Goal: Task Accomplishment & Management: Manage account settings

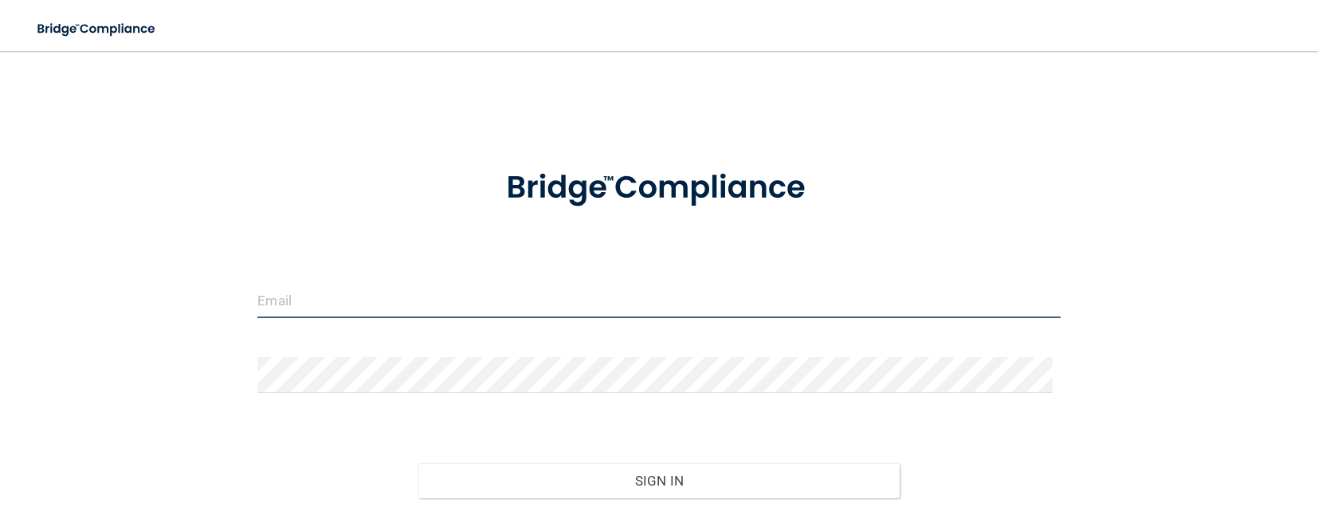
click at [363, 300] on input "email" at bounding box center [658, 300] width 802 height 36
type input "[EMAIL_ADDRESS][DOMAIN_NAME]"
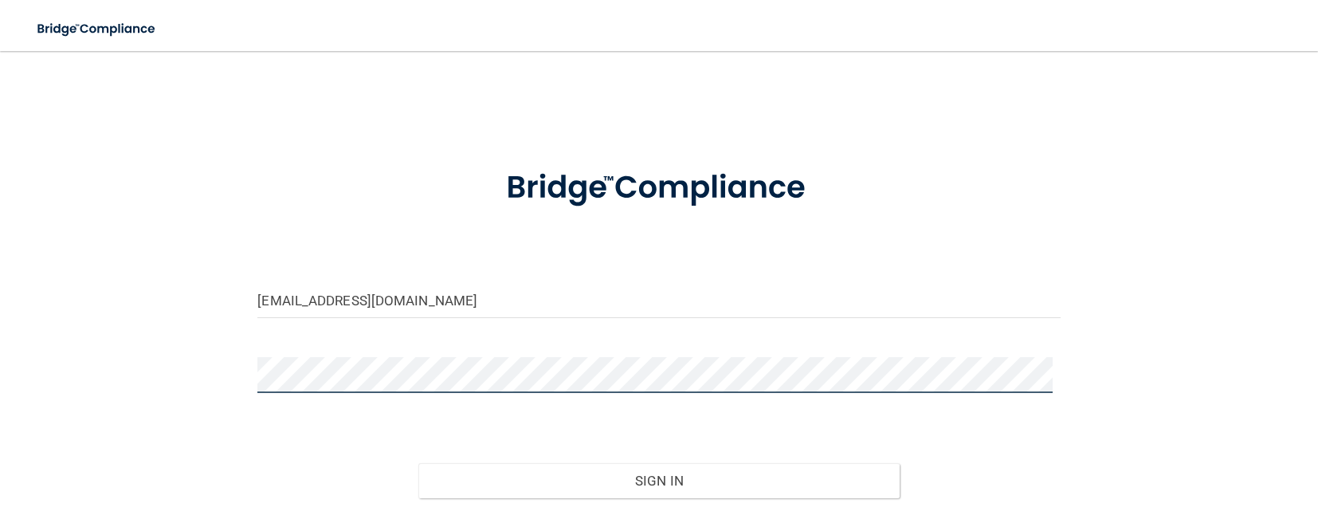
click at [418, 463] on button "Sign In" at bounding box center [658, 480] width 481 height 35
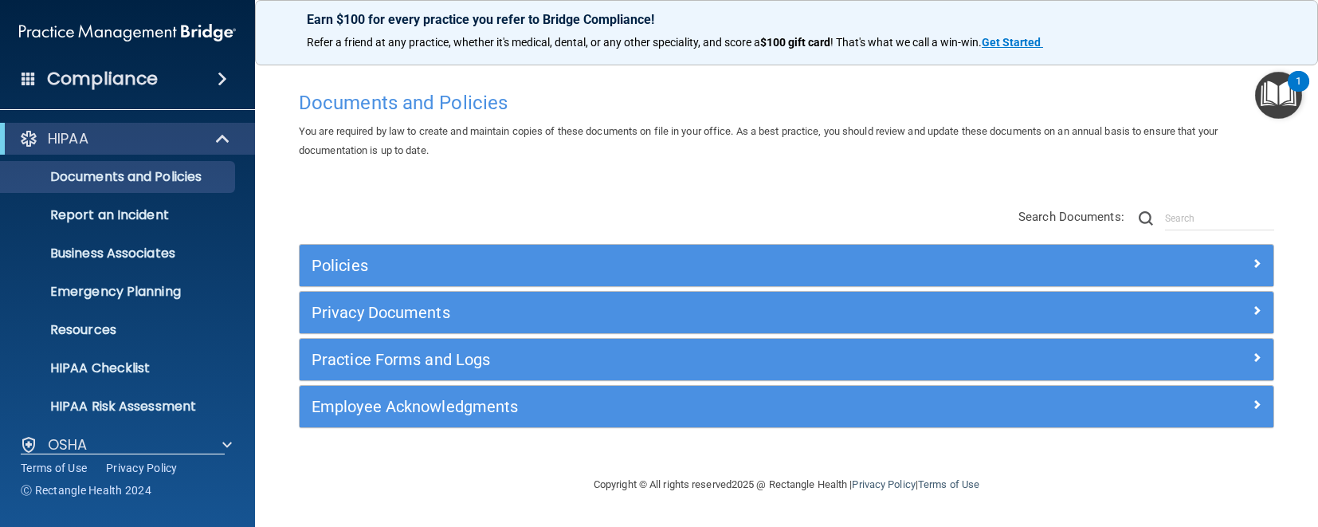
click at [76, 81] on h4 "Compliance" at bounding box center [102, 79] width 111 height 22
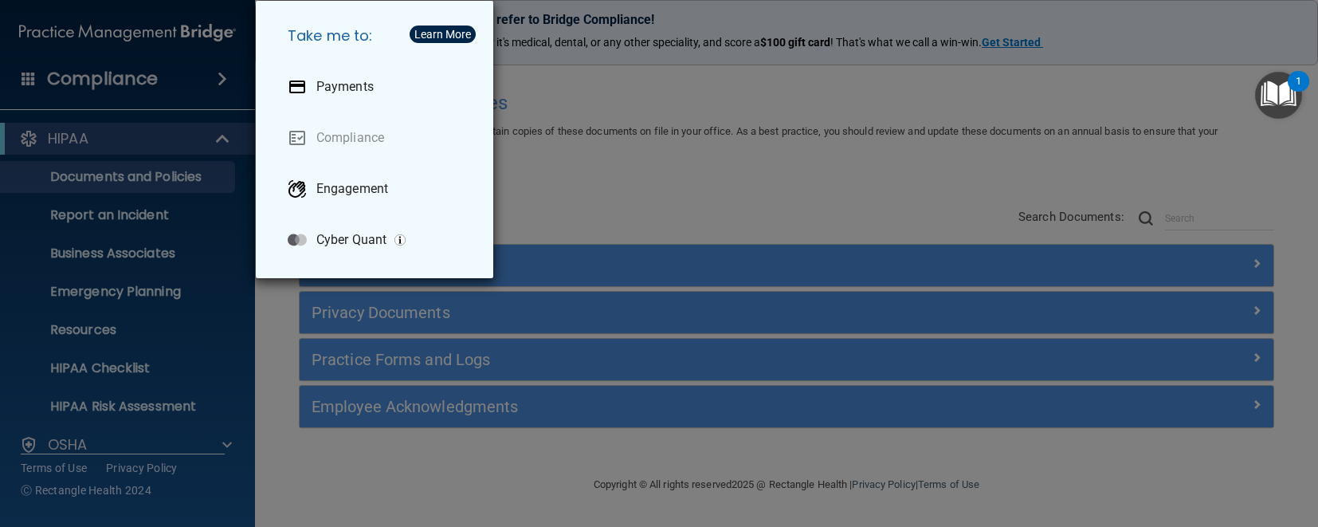
click at [76, 81] on div "Take me to: Payments Compliance Engagement Cyber Quant" at bounding box center [659, 263] width 1318 height 527
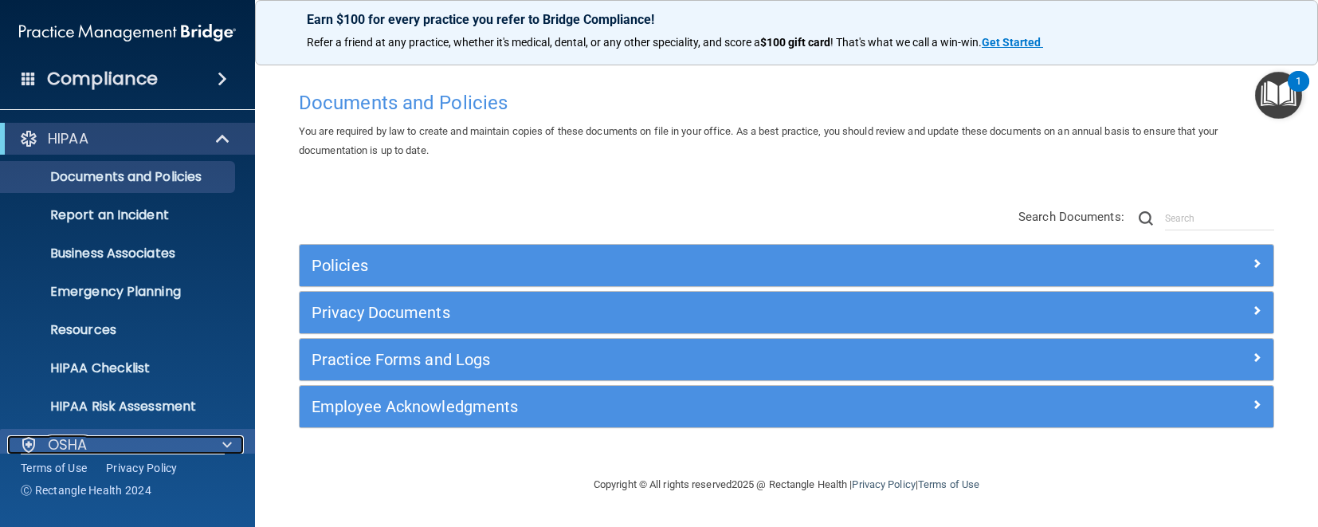
click at [228, 448] on span at bounding box center [227, 444] width 10 height 19
click at [228, 445] on span at bounding box center [227, 444] width 10 height 19
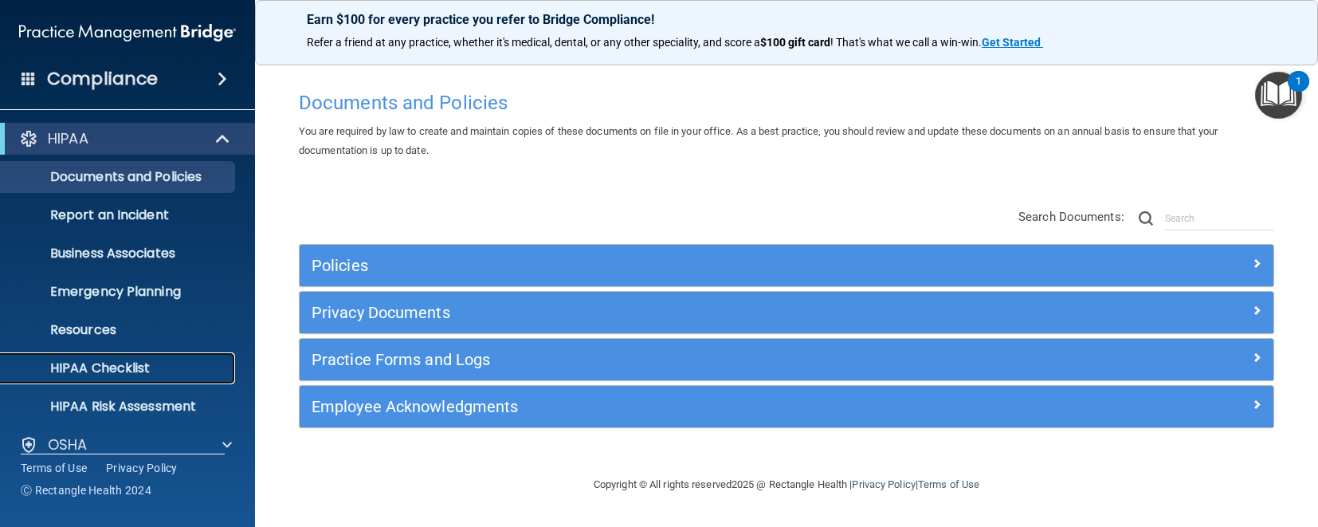
click at [217, 357] on link "HIPAA Checklist" at bounding box center [109, 368] width 251 height 32
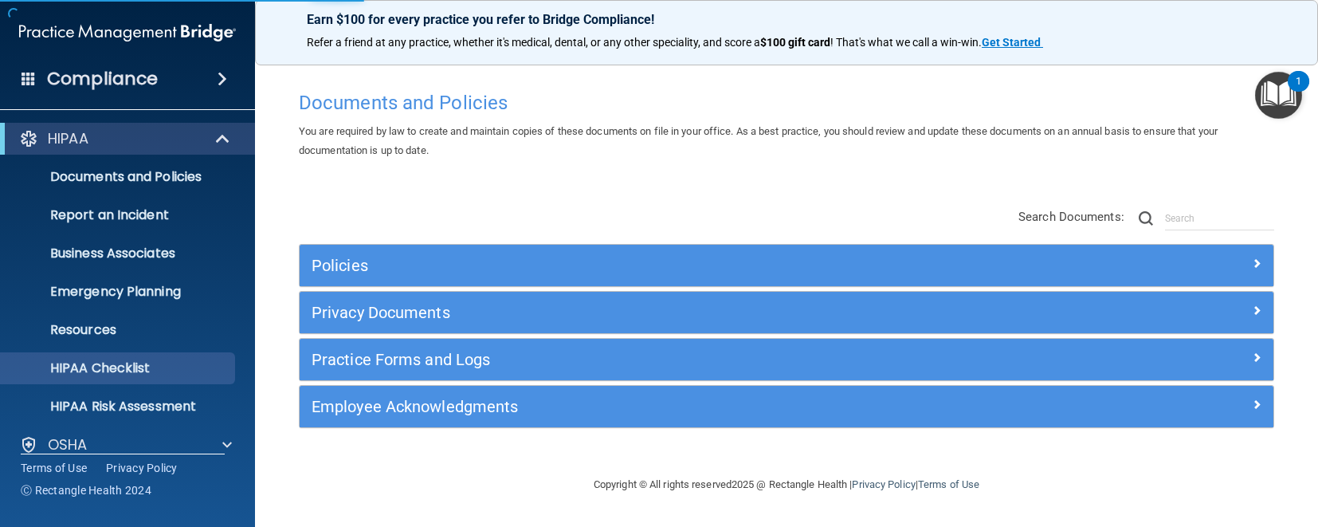
click at [251, 142] on div "HIPAA" at bounding box center [127, 139] width 255 height 32
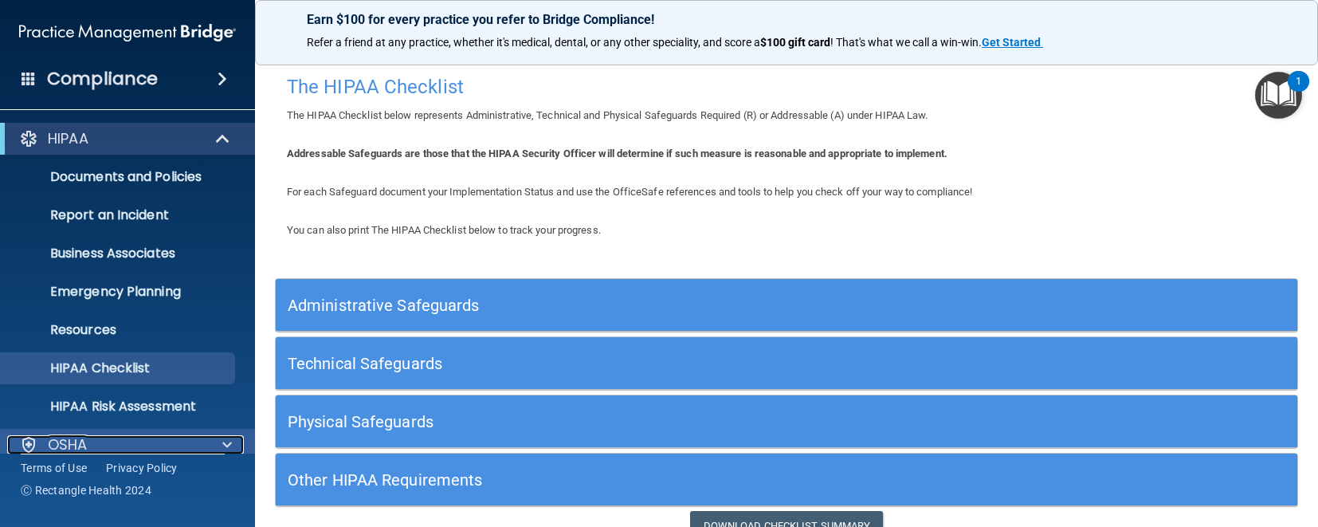
click at [230, 443] on span at bounding box center [227, 444] width 10 height 19
click at [227, 441] on span at bounding box center [227, 444] width 10 height 19
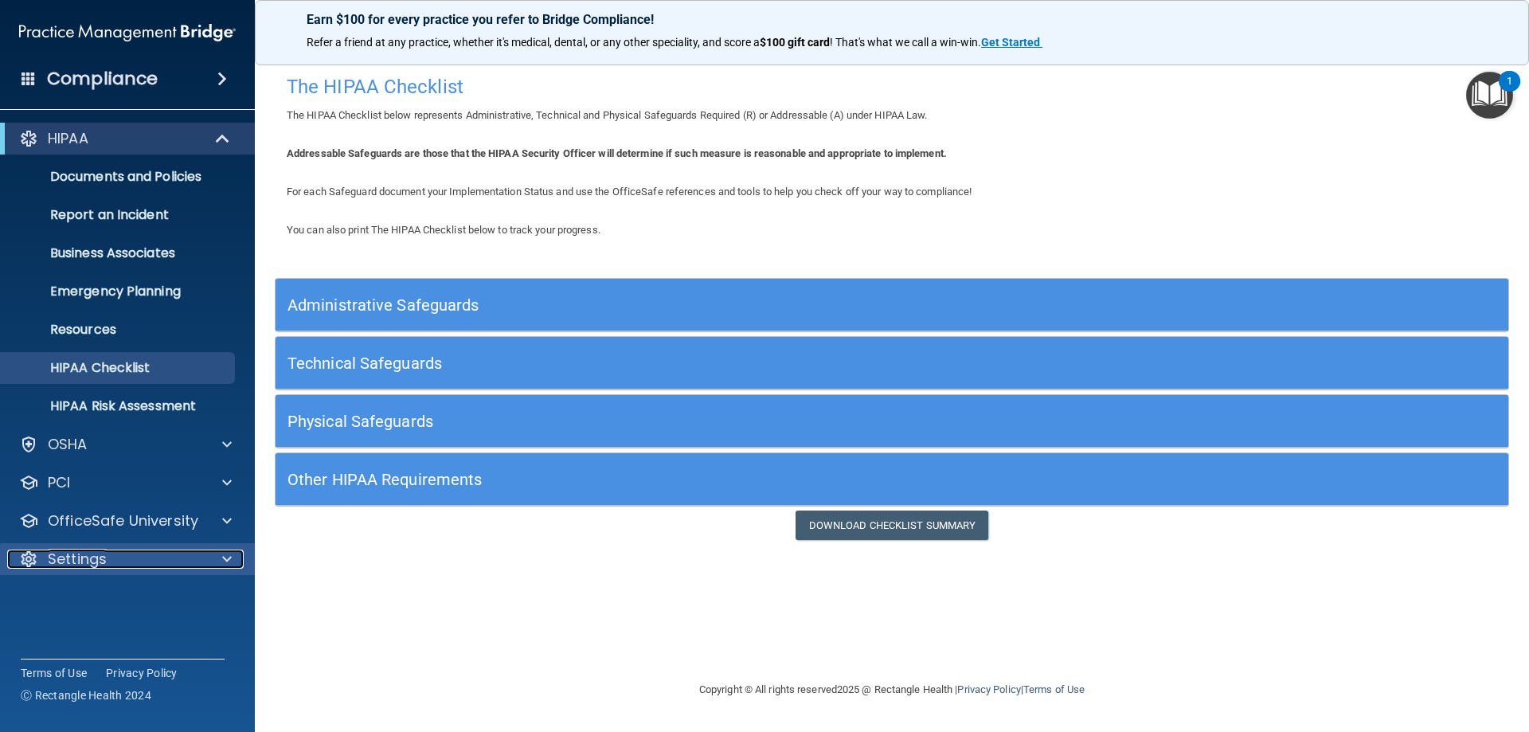
click at [67, 526] on p "Settings" at bounding box center [77, 559] width 59 height 19
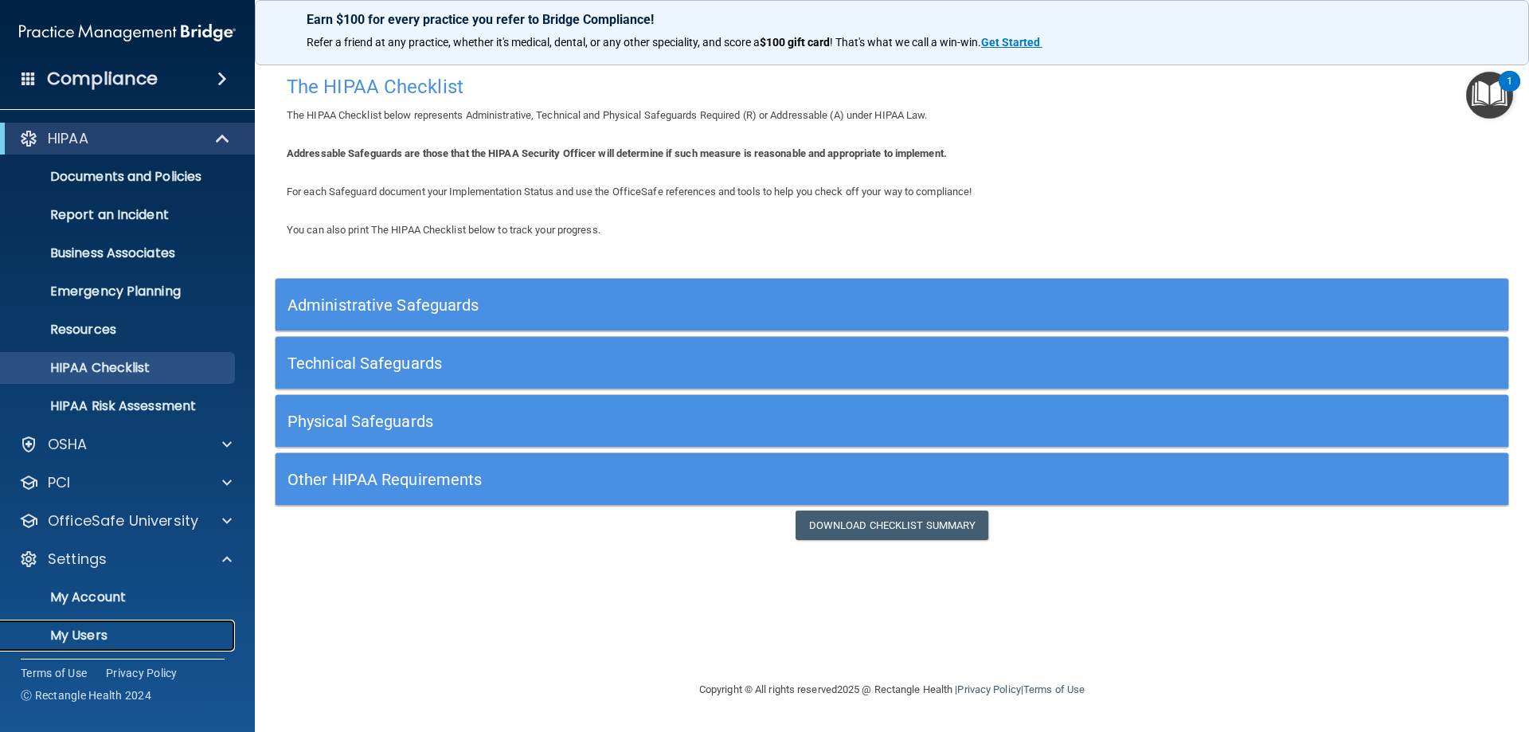
click at [78, 526] on p "My Users" at bounding box center [118, 636] width 217 height 16
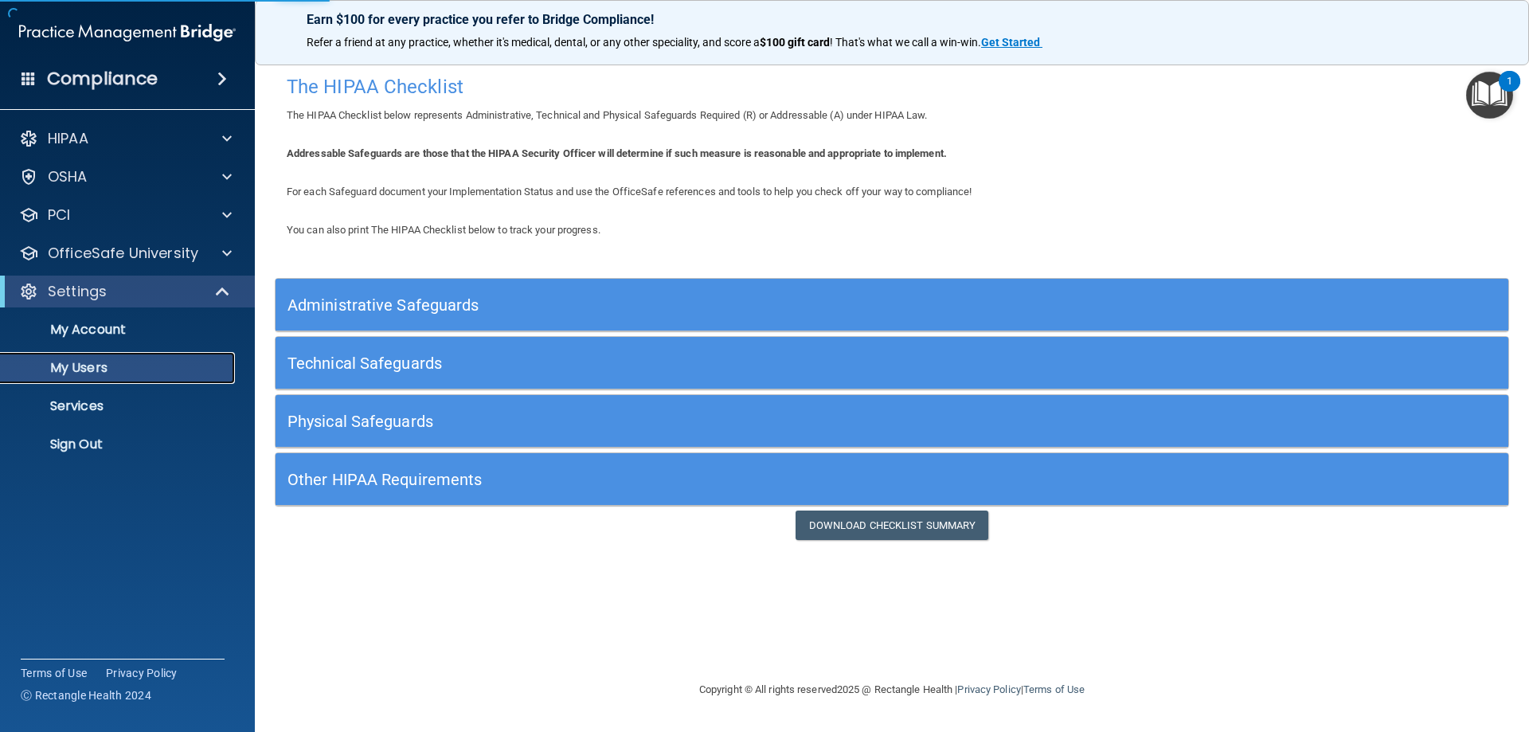
select select "20"
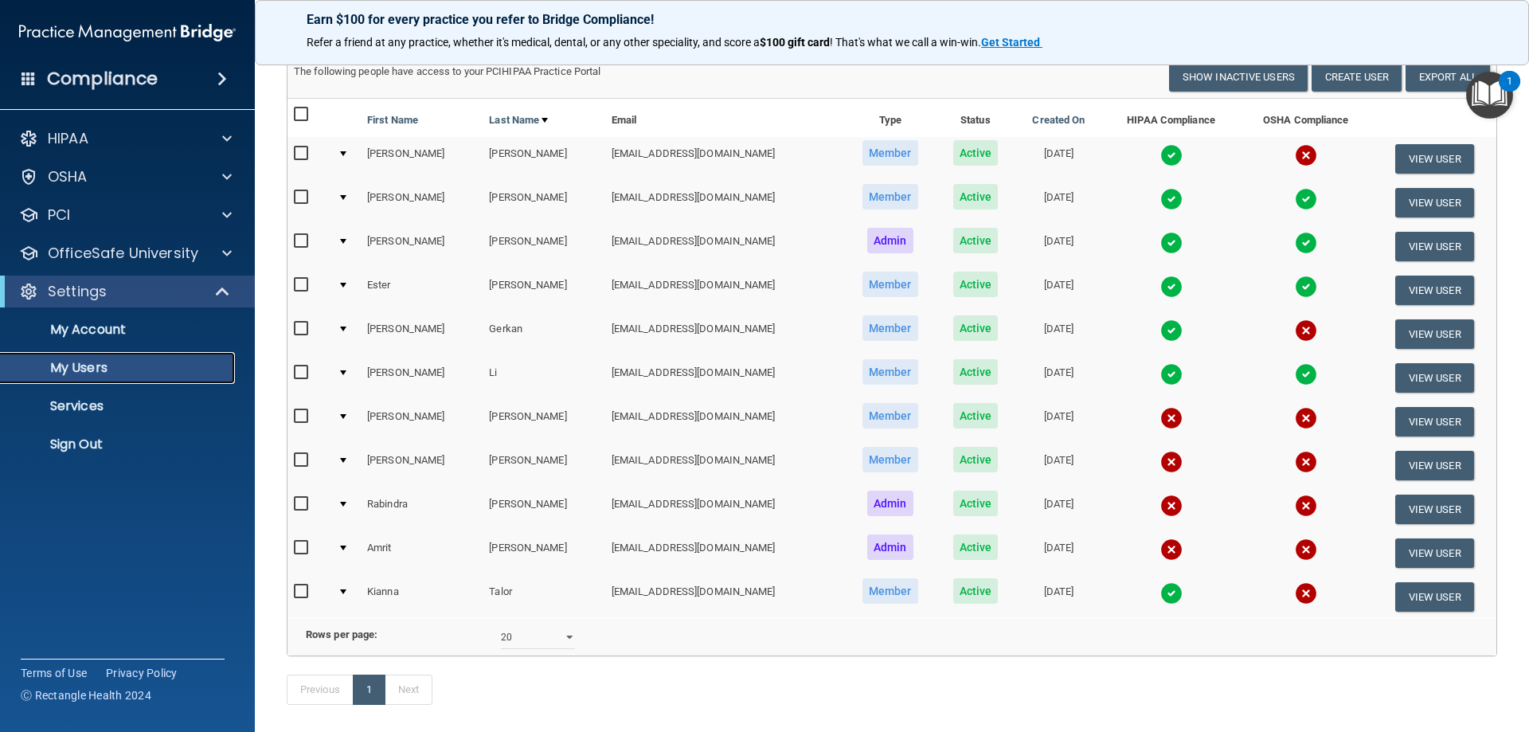
scroll to position [116, 0]
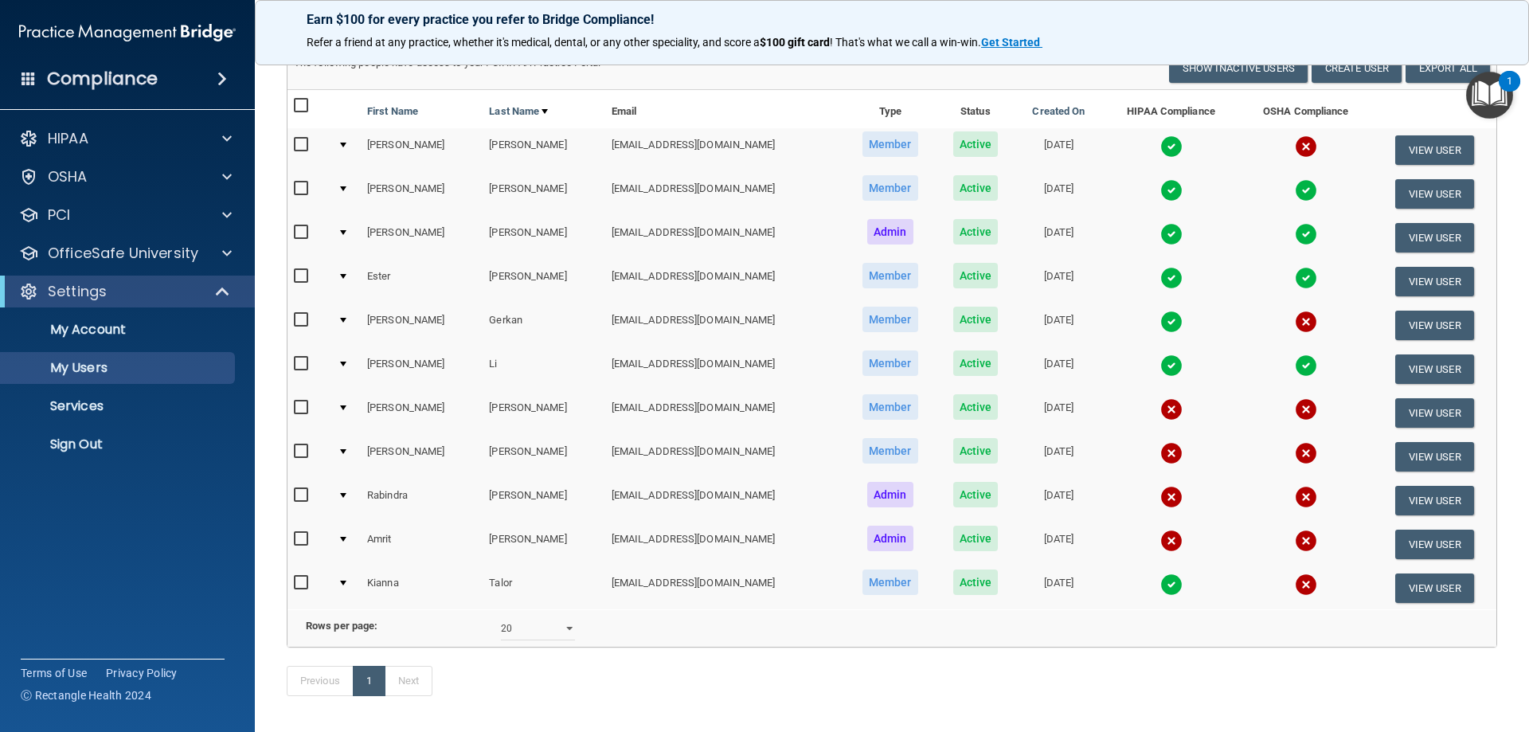
click at [296, 452] on input "checkbox" at bounding box center [303, 451] width 18 height 13
checkbox input "true"
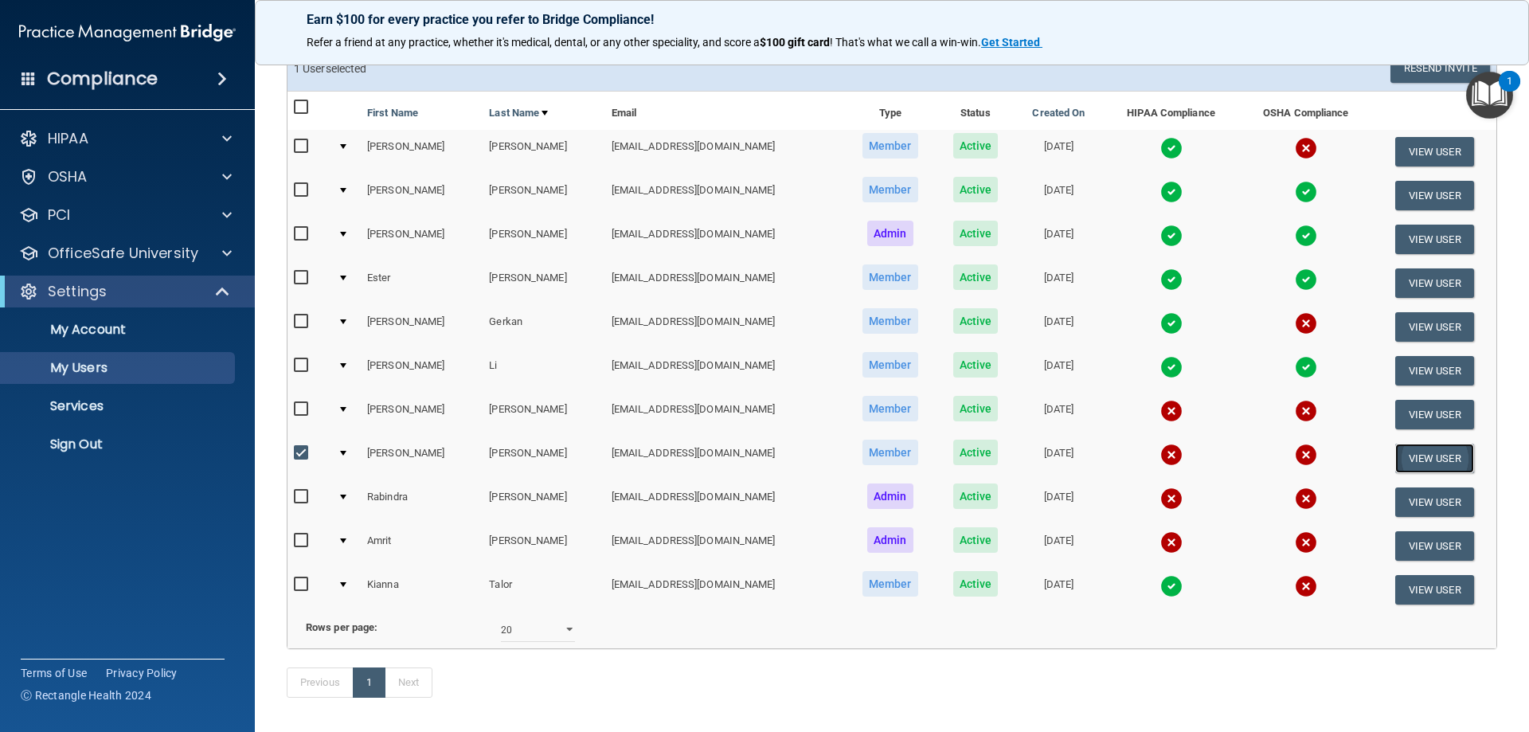
click at [1317, 461] on button "View User" at bounding box center [1435, 458] width 79 height 29
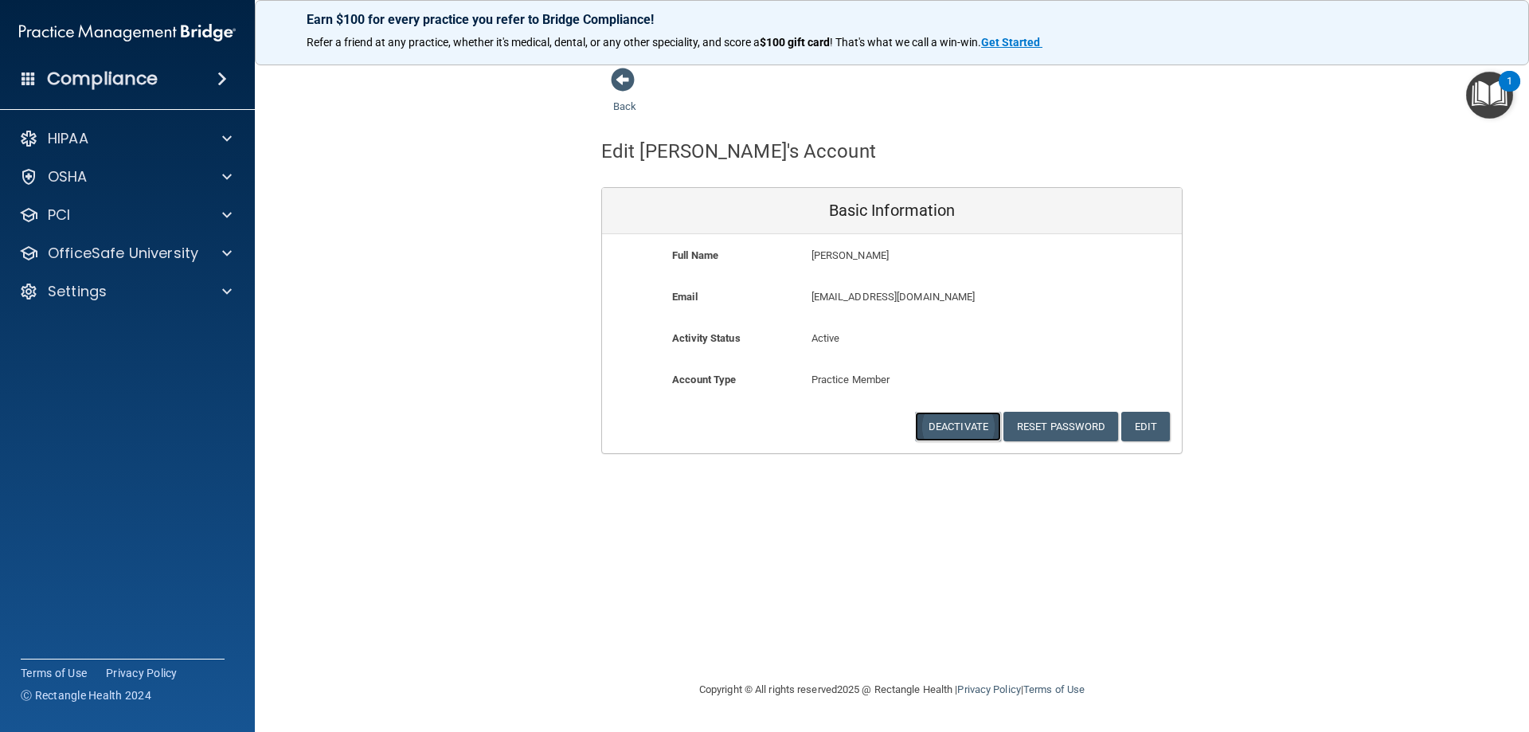
click at [955, 427] on button "Deactivate" at bounding box center [958, 426] width 86 height 29
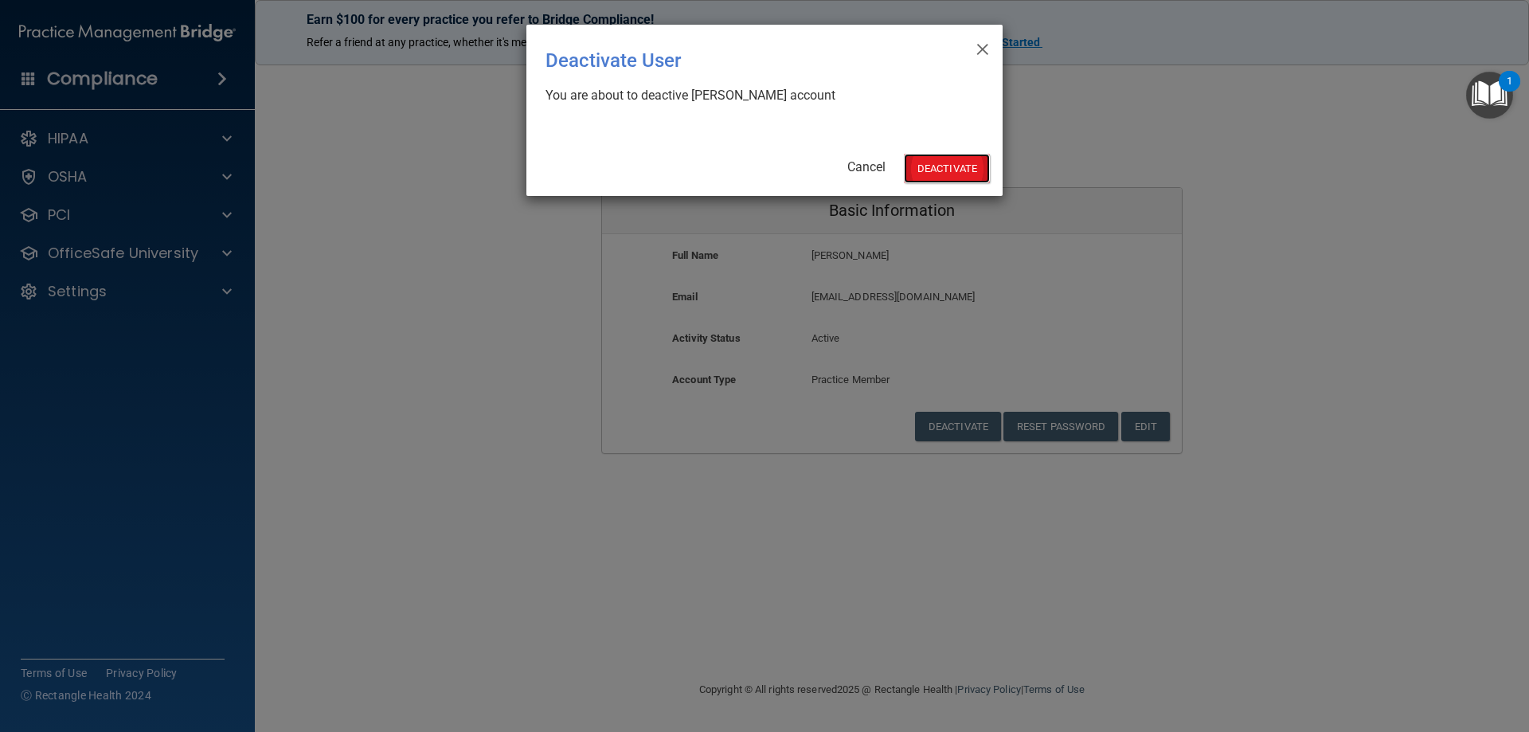
click at [930, 171] on button "Deactivate" at bounding box center [947, 168] width 86 height 29
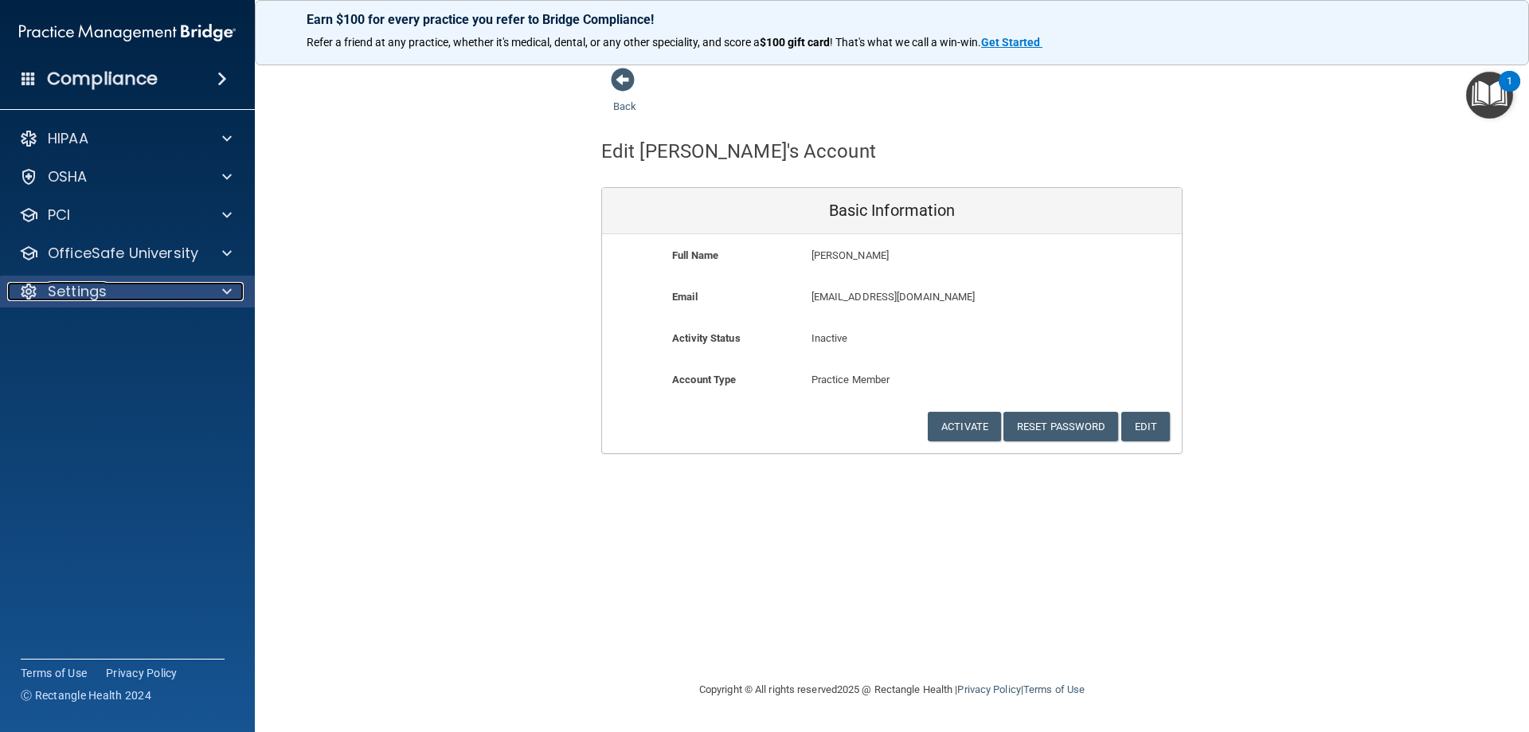
click at [194, 288] on div "Settings" at bounding box center [106, 291] width 198 height 19
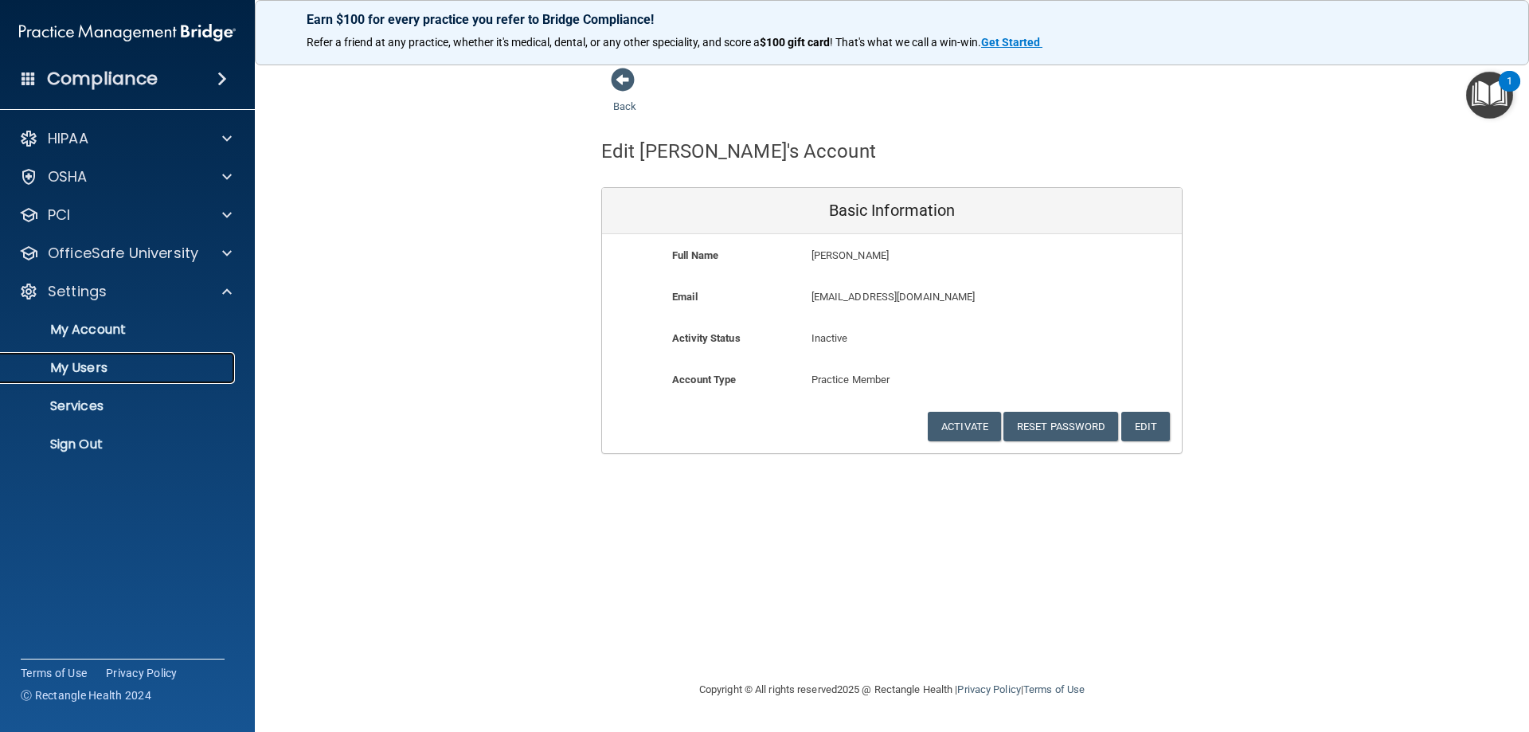
click at [63, 370] on p "My Users" at bounding box center [118, 368] width 217 height 16
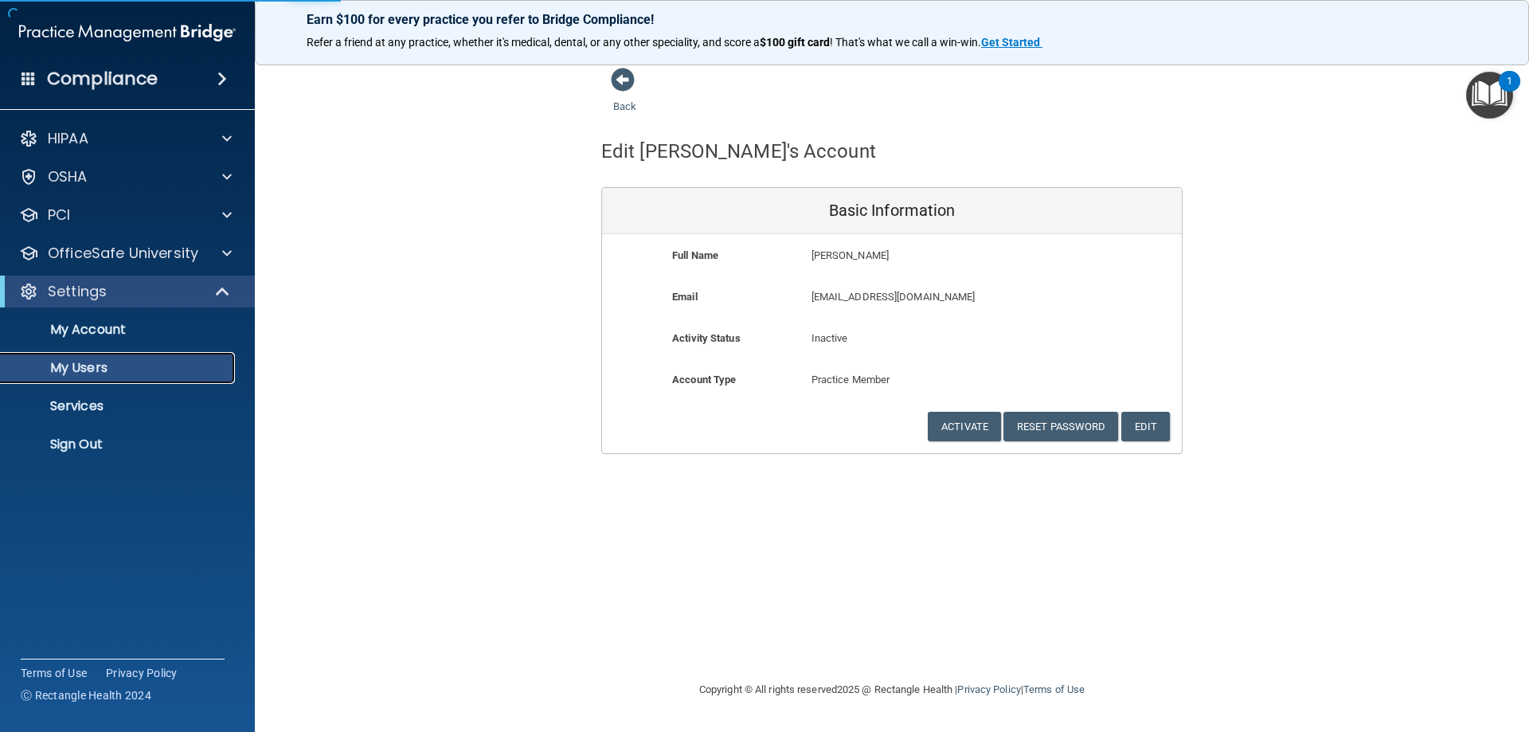
select select "20"
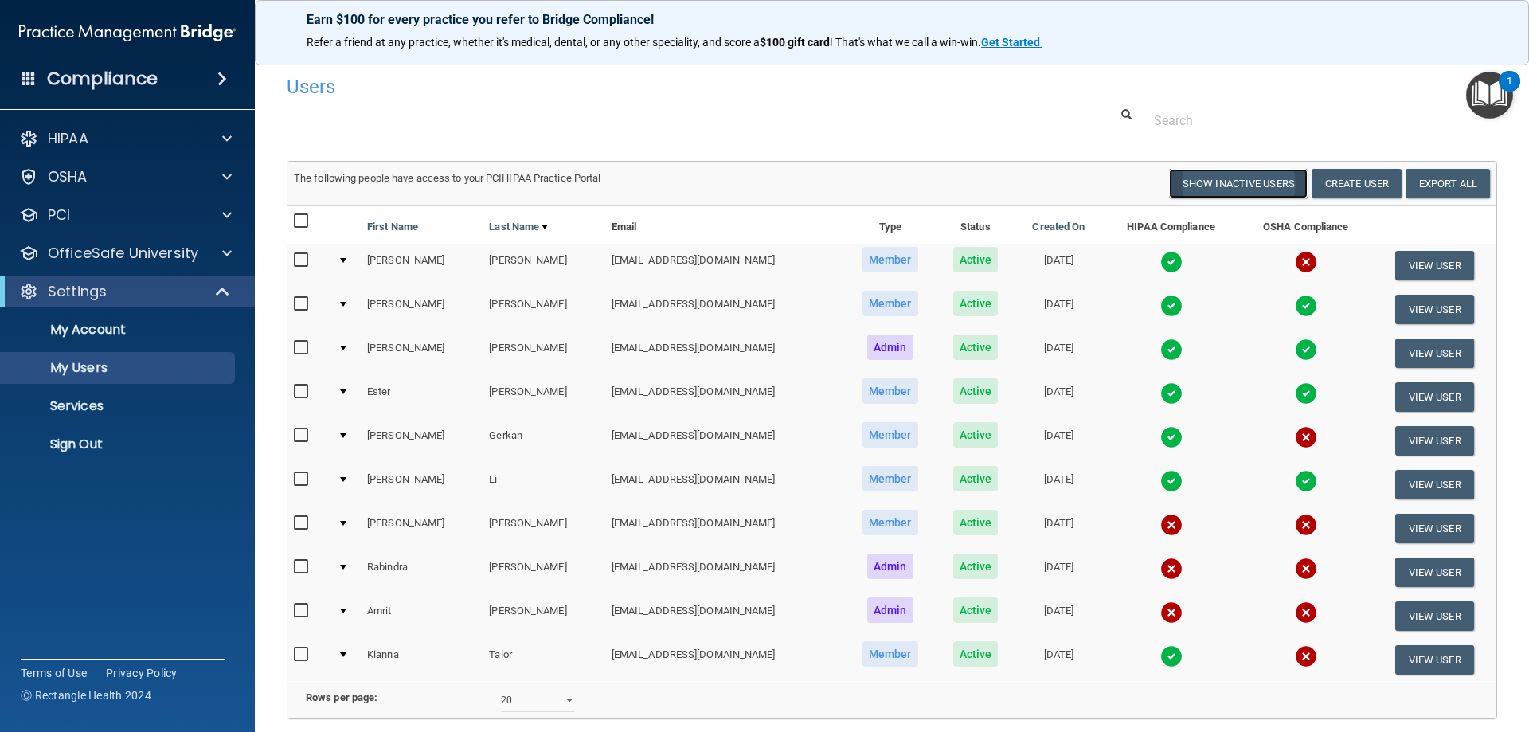
click at [1224, 185] on button "Show Inactive Users" at bounding box center [1238, 183] width 139 height 29
select select "20"
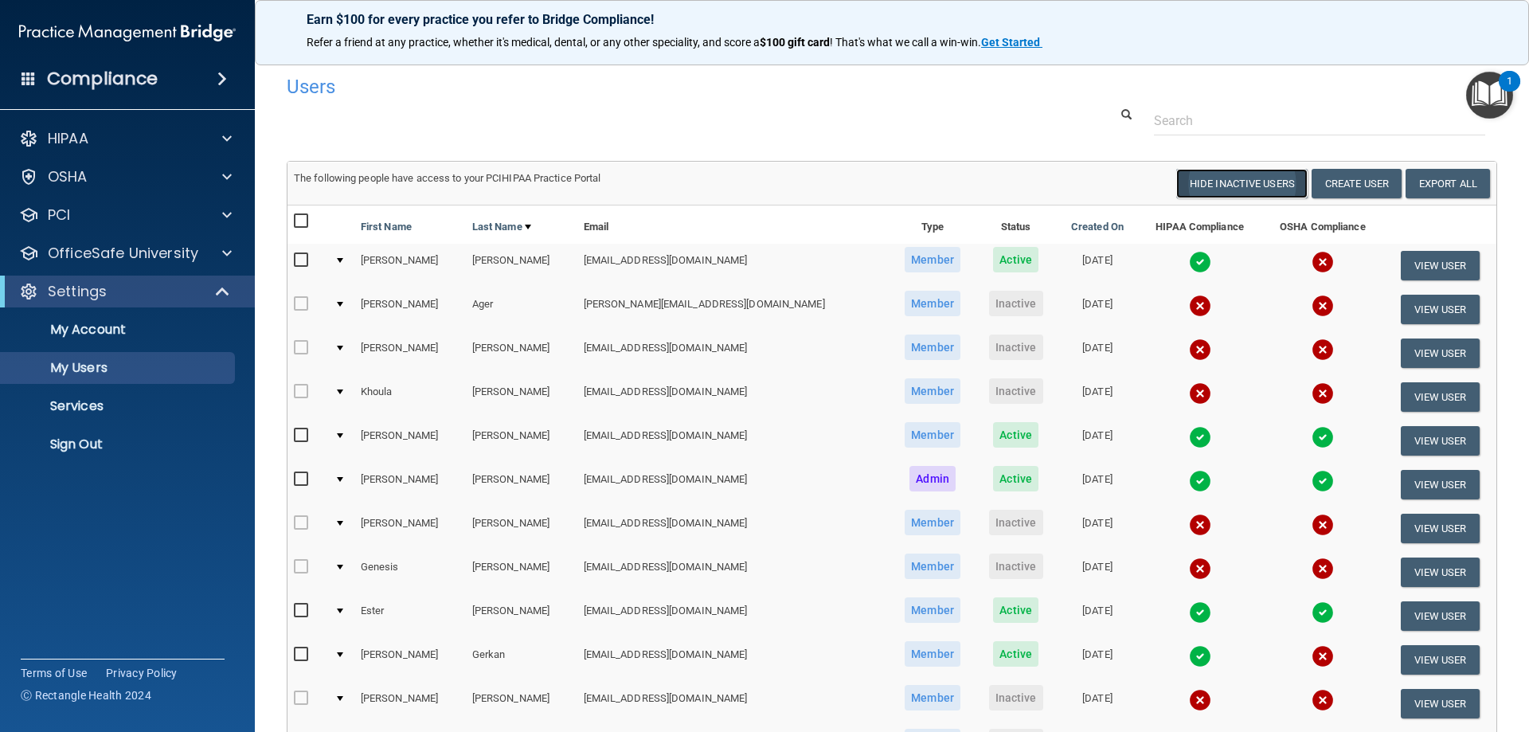
click at [1221, 190] on button "Hide Inactive Users" at bounding box center [1242, 183] width 131 height 29
select select "20"
